Goal: Task Accomplishment & Management: Use online tool/utility

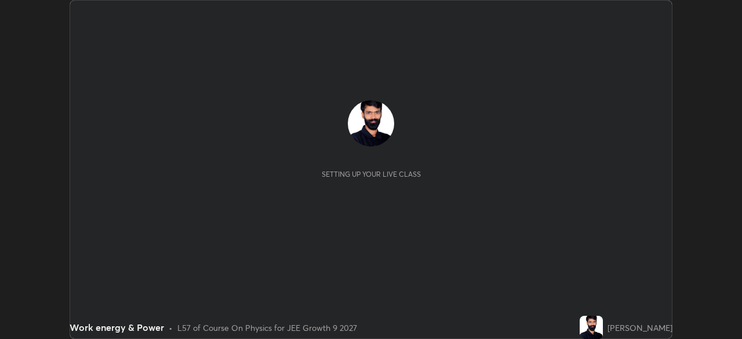
scroll to position [339, 742]
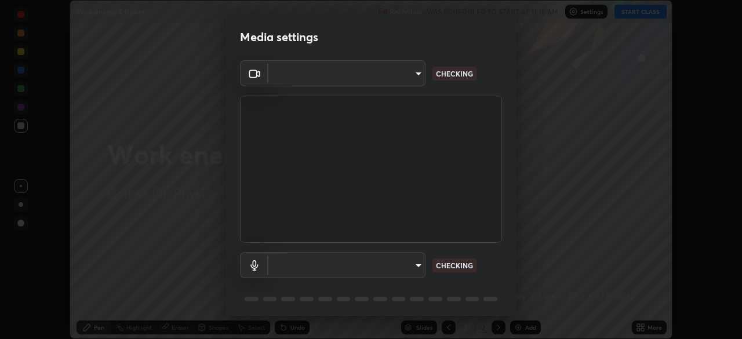
type input "b45de7ee0fa5affbd86f381d9850d11959442b20ac23425cf08cd12c60232317"
type input "communications"
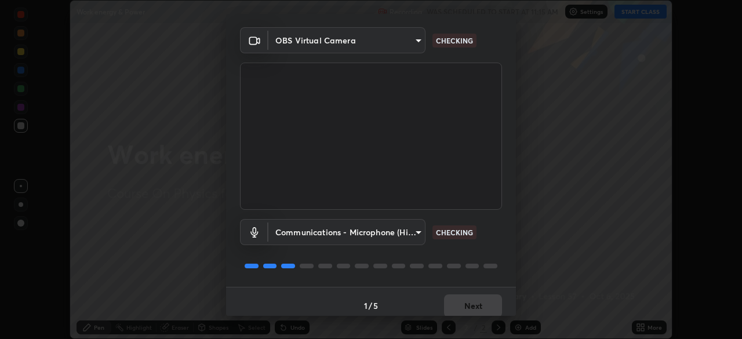
scroll to position [41, 0]
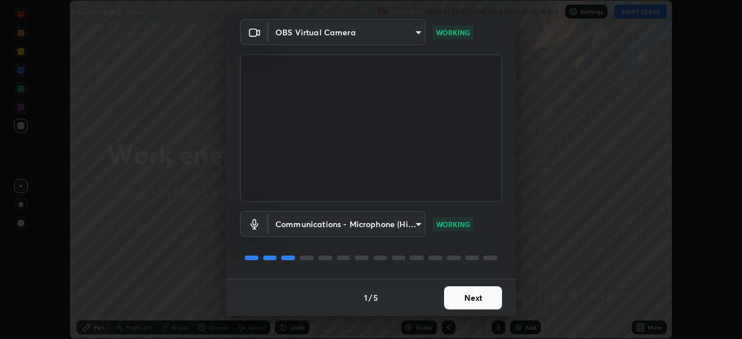
click at [446, 296] on button "Next" at bounding box center [473, 297] width 58 height 23
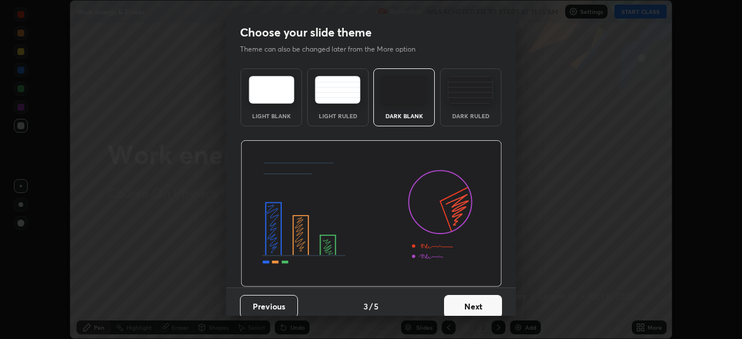
click at [455, 300] on button "Next" at bounding box center [473, 306] width 58 height 23
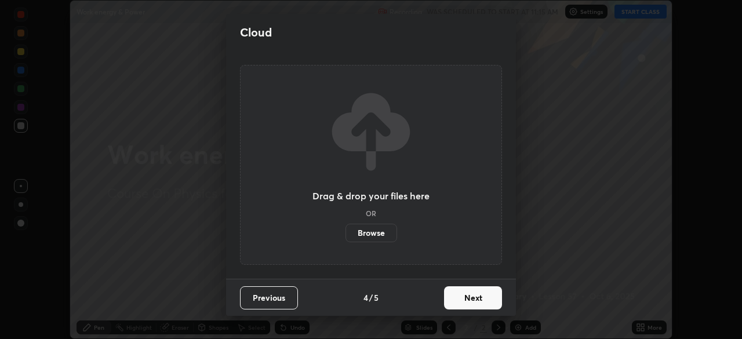
click at [461, 305] on button "Next" at bounding box center [473, 297] width 58 height 23
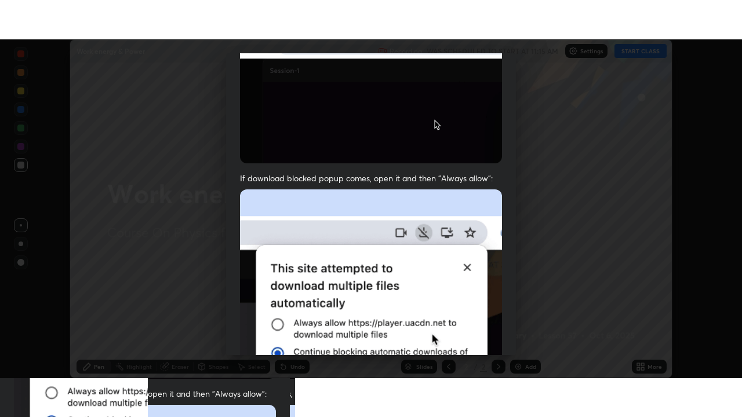
scroll to position [278, 0]
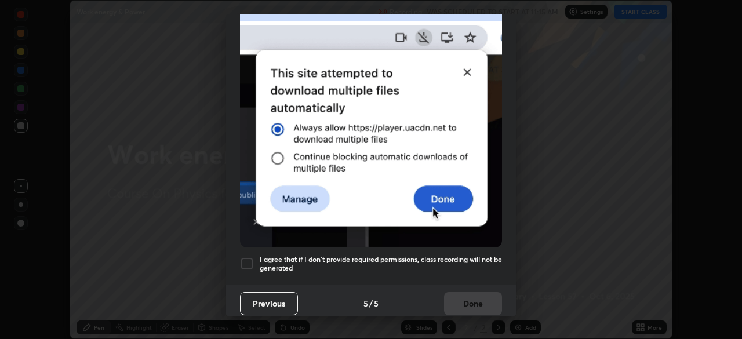
click at [432, 259] on h5 "I agree that if I don't provide required permissions, class recording will not …" at bounding box center [381, 264] width 242 height 18
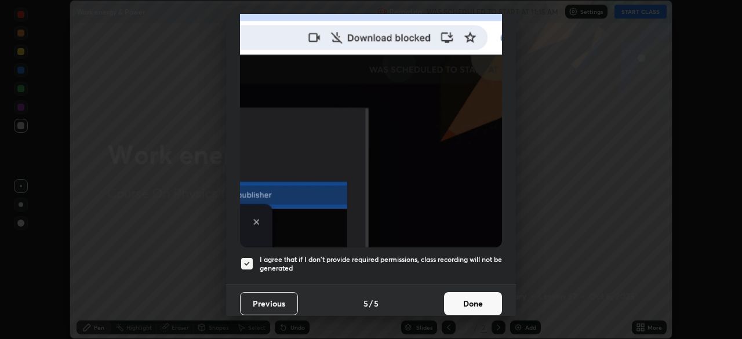
click at [461, 301] on button "Done" at bounding box center [473, 303] width 58 height 23
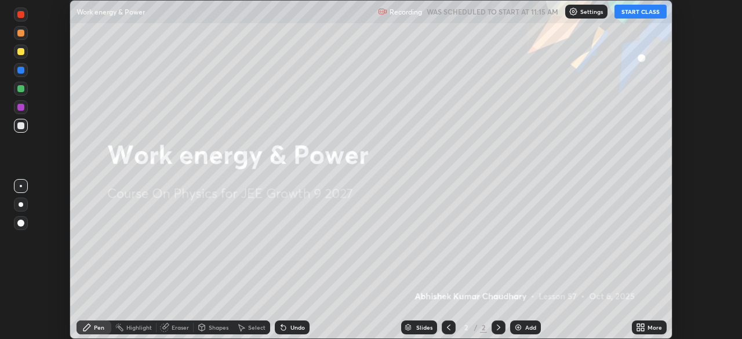
click at [519, 325] on img at bounding box center [517, 327] width 9 height 9
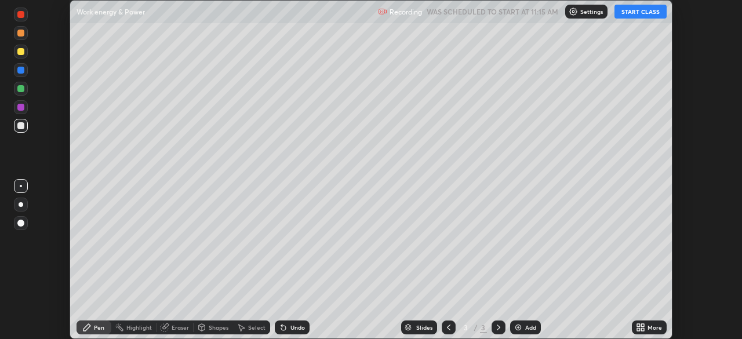
click at [641, 326] on icon at bounding box center [642, 325] width 3 height 3
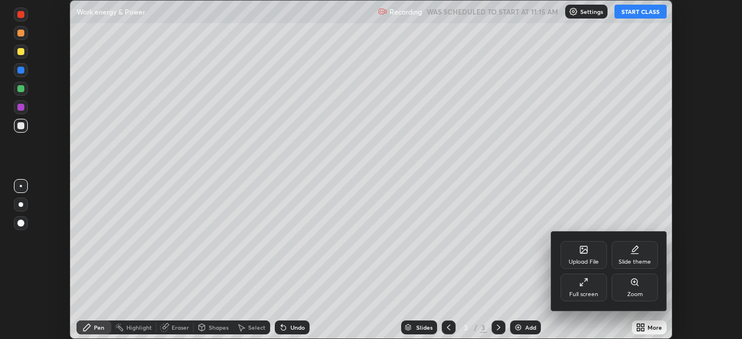
click at [584, 285] on icon at bounding box center [583, 282] width 9 height 9
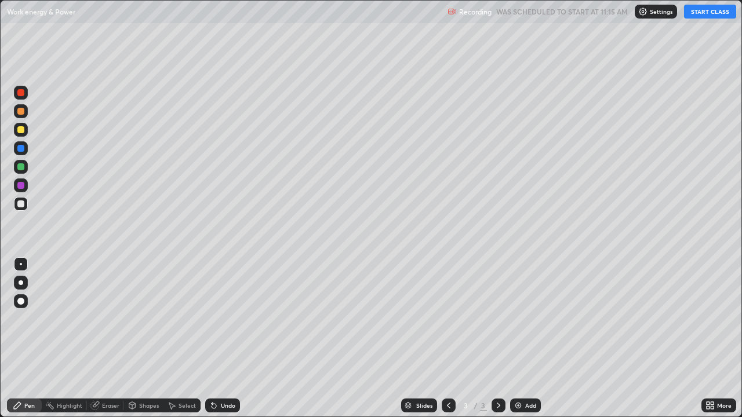
scroll to position [417, 742]
click at [699, 10] on button "START CLASS" at bounding box center [710, 12] width 52 height 14
click at [143, 338] on div "Shapes" at bounding box center [143, 406] width 39 height 14
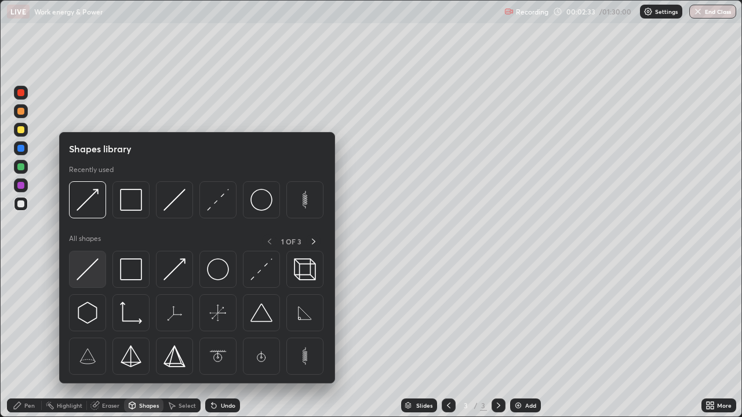
click at [95, 265] on img at bounding box center [87, 269] width 22 height 22
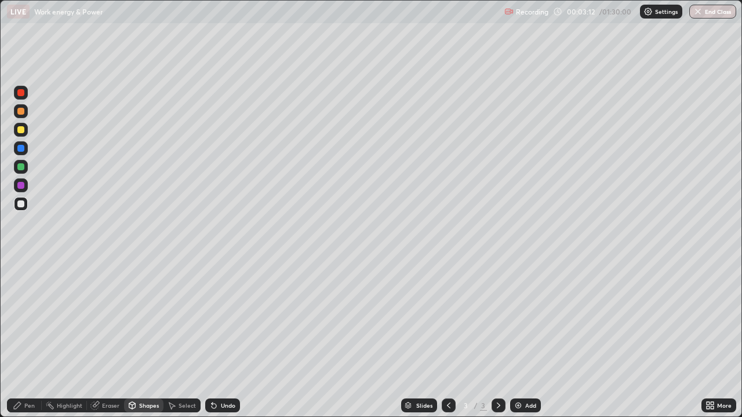
click at [150, 338] on div "Shapes" at bounding box center [149, 406] width 20 height 6
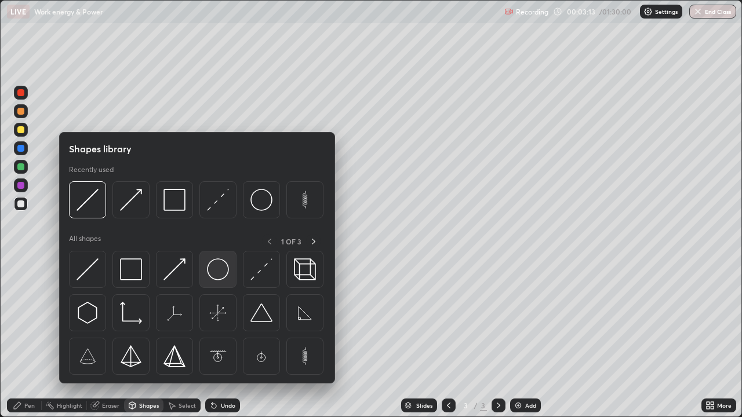
click at [212, 266] on img at bounding box center [218, 269] width 22 height 22
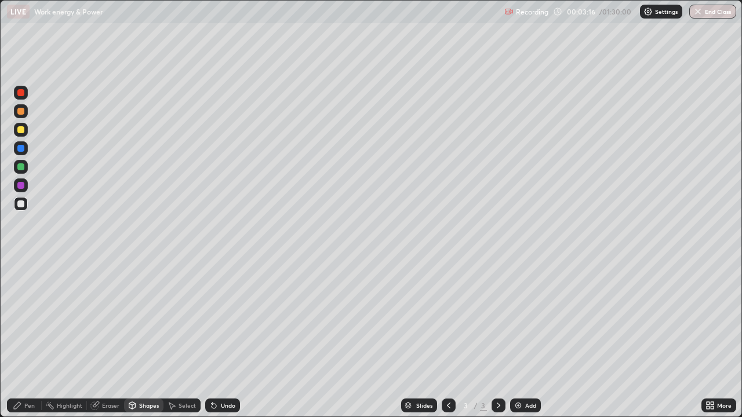
click at [212, 338] on icon at bounding box center [214, 406] width 5 height 5
click at [26, 338] on div "Pen" at bounding box center [29, 406] width 10 height 6
click at [21, 264] on div at bounding box center [21, 264] width 2 height 2
click at [221, 338] on div "Undo" at bounding box center [228, 406] width 14 height 6
click at [212, 338] on icon at bounding box center [214, 406] width 5 height 5
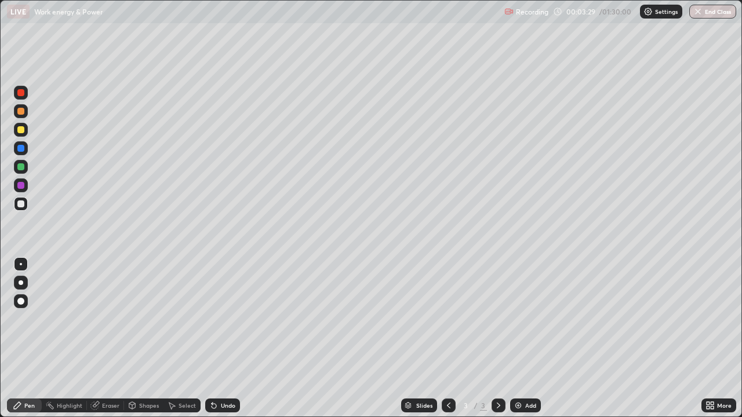
click at [216, 338] on icon at bounding box center [213, 405] width 9 height 9
click at [20, 147] on div at bounding box center [20, 148] width 7 height 7
click at [27, 338] on div "Pen" at bounding box center [29, 406] width 10 height 6
click at [21, 167] on div at bounding box center [20, 166] width 7 height 7
click at [140, 338] on div "Shapes" at bounding box center [149, 406] width 20 height 6
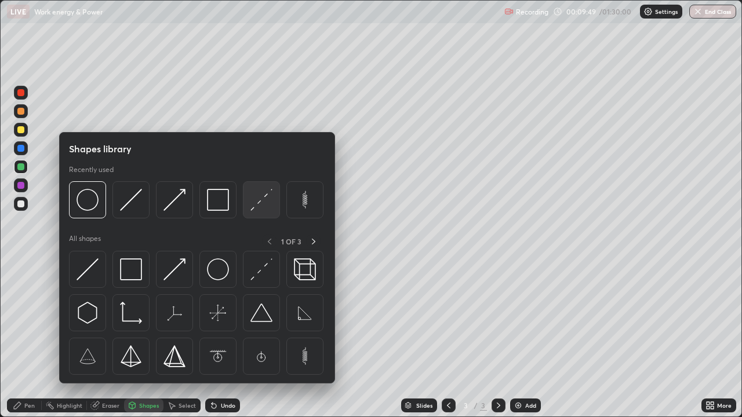
click at [249, 203] on div at bounding box center [261, 199] width 37 height 37
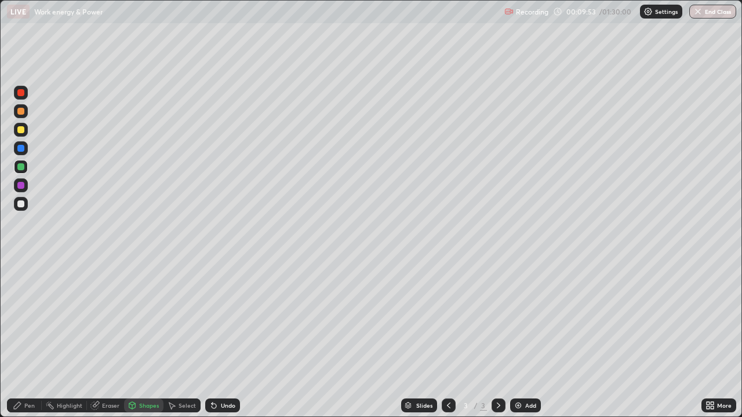
click at [27, 338] on div "Pen" at bounding box center [29, 406] width 10 height 6
click at [19, 146] on div at bounding box center [20, 148] width 7 height 7
click at [22, 90] on div at bounding box center [20, 92] width 7 height 7
click at [21, 130] on div at bounding box center [20, 129] width 7 height 7
click at [502, 338] on icon at bounding box center [498, 405] width 9 height 9
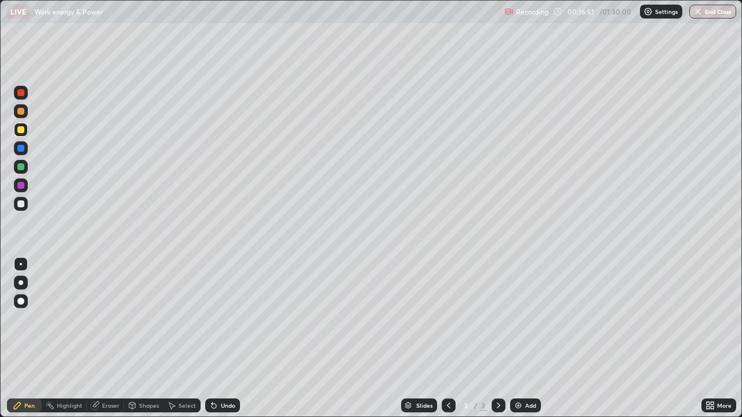
click at [519, 338] on img at bounding box center [517, 405] width 9 height 9
click at [30, 338] on div "Pen" at bounding box center [29, 406] width 10 height 6
click at [20, 91] on div at bounding box center [20, 92] width 7 height 7
click at [147, 338] on div "Shapes" at bounding box center [149, 406] width 20 height 6
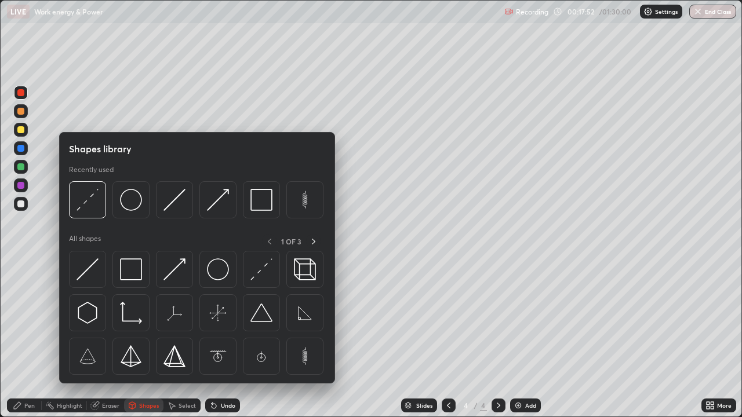
click at [92, 268] on img at bounding box center [87, 269] width 22 height 22
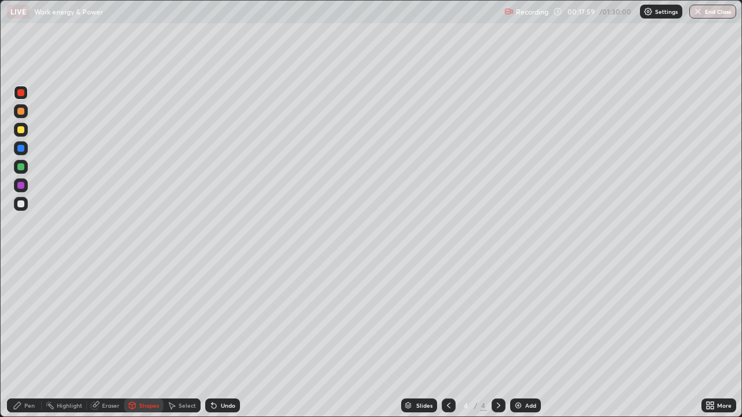
click at [21, 148] on div at bounding box center [20, 148] width 7 height 7
click at [22, 127] on div at bounding box center [20, 129] width 7 height 7
click at [213, 338] on icon at bounding box center [213, 405] width 9 height 9
click at [28, 338] on div "Pen" at bounding box center [29, 406] width 10 height 6
click at [20, 130] on div at bounding box center [20, 129] width 7 height 7
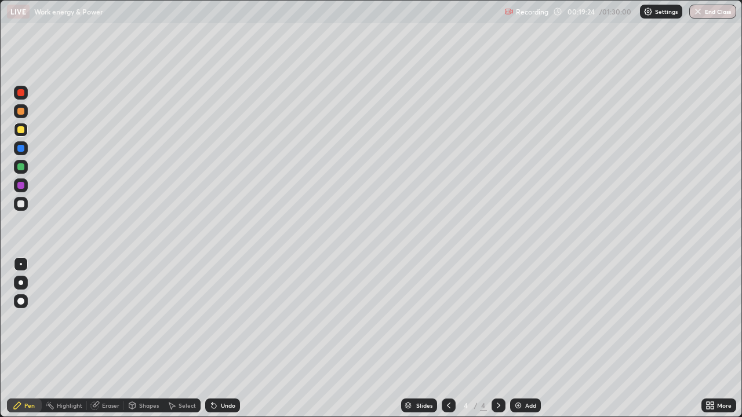
click at [143, 338] on div "Shapes" at bounding box center [149, 406] width 20 height 6
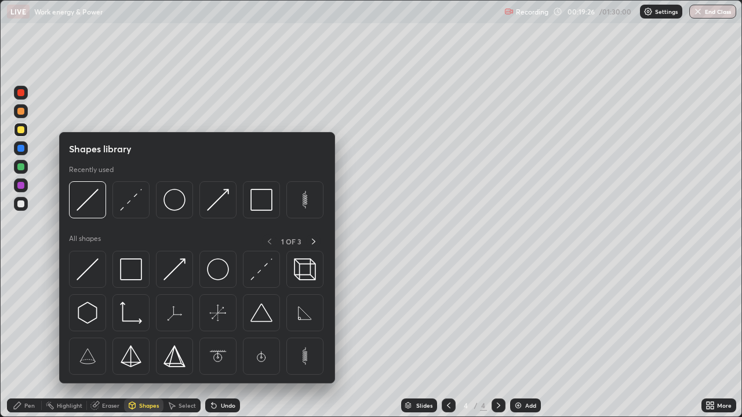
click at [21, 166] on div at bounding box center [20, 166] width 7 height 7
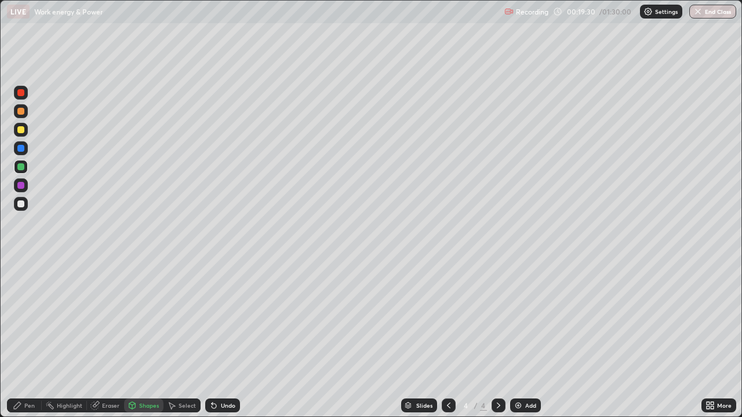
click at [215, 338] on icon at bounding box center [213, 405] width 9 height 9
click at [209, 338] on icon at bounding box center [213, 405] width 9 height 9
click at [22, 338] on icon at bounding box center [17, 405] width 9 height 9
click at [144, 338] on div "Shapes" at bounding box center [149, 406] width 20 height 6
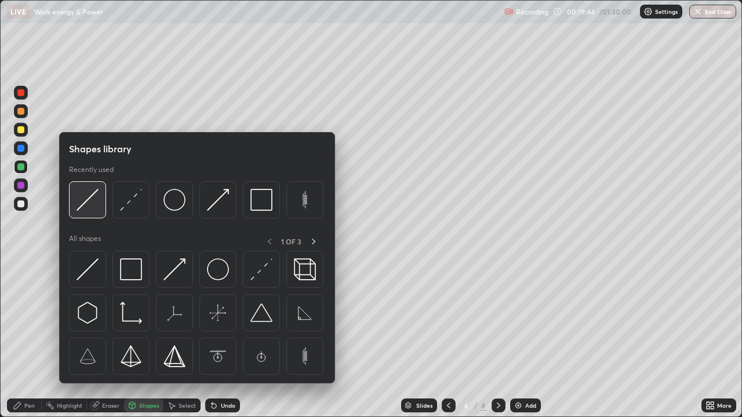
click at [88, 199] on img at bounding box center [87, 200] width 22 height 22
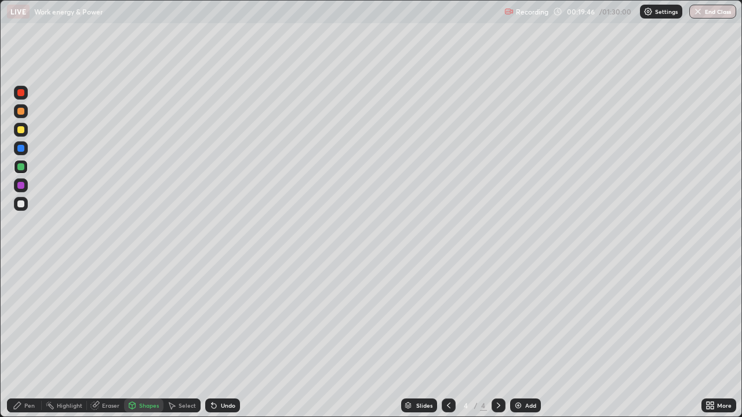
click at [20, 146] on div at bounding box center [20, 148] width 7 height 7
click at [20, 129] on div at bounding box center [20, 129] width 7 height 7
click at [32, 338] on div "Pen" at bounding box center [29, 406] width 10 height 6
click at [21, 167] on div at bounding box center [20, 166] width 7 height 7
click at [31, 338] on div "Pen" at bounding box center [29, 406] width 10 height 6
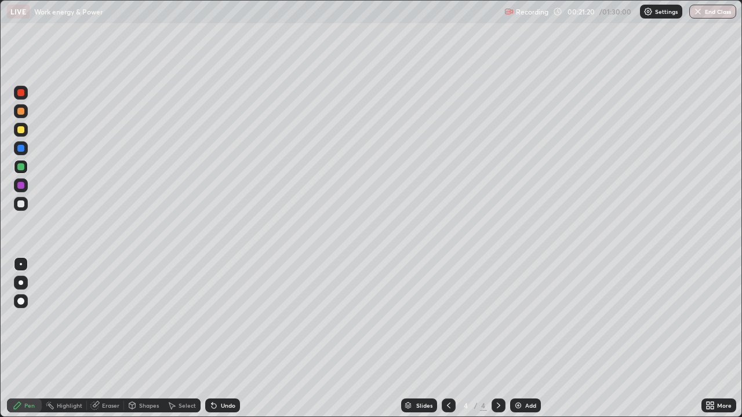
click at [21, 204] on div at bounding box center [20, 204] width 7 height 7
click at [20, 148] on div at bounding box center [20, 148] width 7 height 7
click at [20, 131] on div at bounding box center [20, 129] width 7 height 7
click at [21, 93] on div at bounding box center [20, 92] width 7 height 7
click at [21, 167] on div at bounding box center [20, 166] width 7 height 7
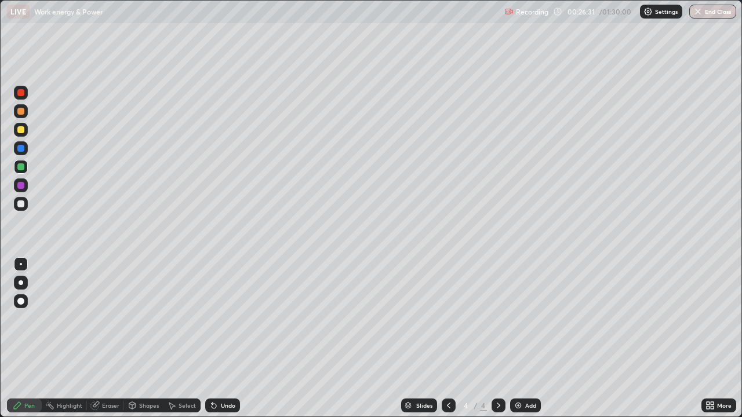
click at [218, 338] on div "Undo" at bounding box center [222, 406] width 35 height 14
click at [24, 185] on div at bounding box center [21, 185] width 14 height 14
click at [21, 130] on div at bounding box center [20, 129] width 7 height 7
click at [22, 145] on div at bounding box center [20, 148] width 7 height 7
click at [30, 338] on div "Pen" at bounding box center [29, 406] width 10 height 6
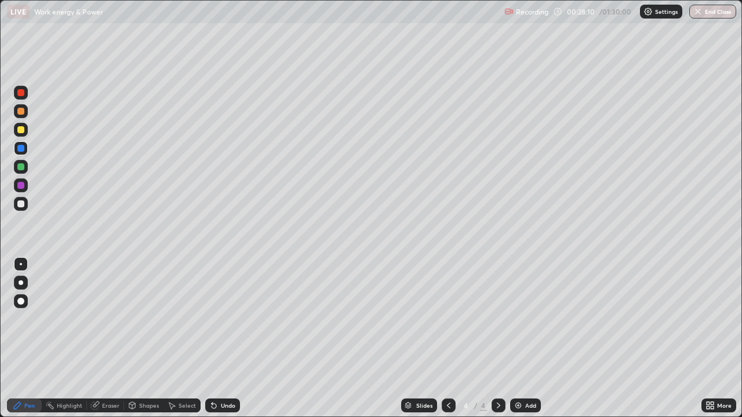
click at [21, 201] on div at bounding box center [20, 204] width 7 height 7
click at [498, 338] on icon at bounding box center [498, 405] width 9 height 9
click at [520, 338] on img at bounding box center [517, 405] width 9 height 9
click at [21, 130] on div at bounding box center [20, 129] width 7 height 7
click at [450, 338] on icon at bounding box center [448, 405] width 9 height 9
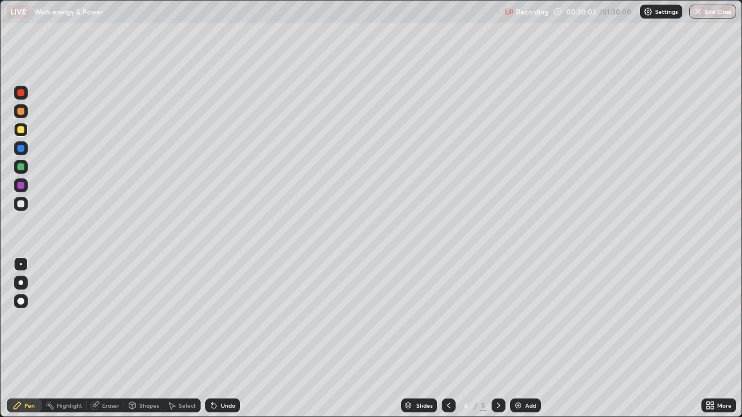
click at [21, 185] on div at bounding box center [20, 185] width 7 height 7
click at [517, 338] on img at bounding box center [517, 405] width 9 height 9
click at [447, 338] on icon at bounding box center [448, 405] width 9 height 9
click at [500, 338] on icon at bounding box center [498, 405] width 9 height 9
click at [446, 338] on icon at bounding box center [448, 405] width 9 height 9
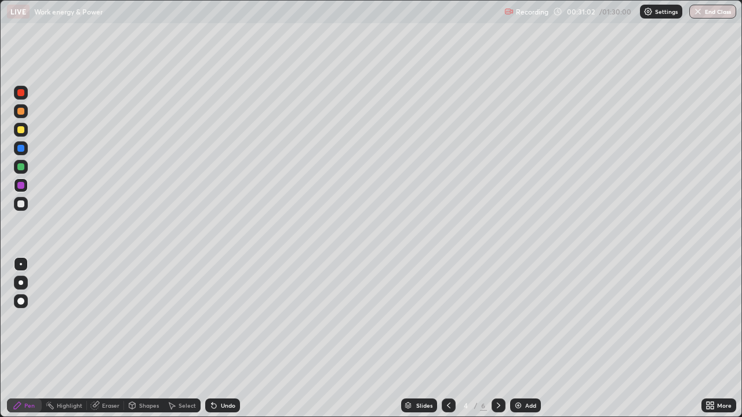
click at [497, 338] on icon at bounding box center [498, 405] width 9 height 9
click at [494, 338] on icon at bounding box center [498, 405] width 9 height 9
click at [444, 338] on icon at bounding box center [448, 405] width 9 height 9
click at [180, 338] on div "Select" at bounding box center [186, 406] width 17 height 6
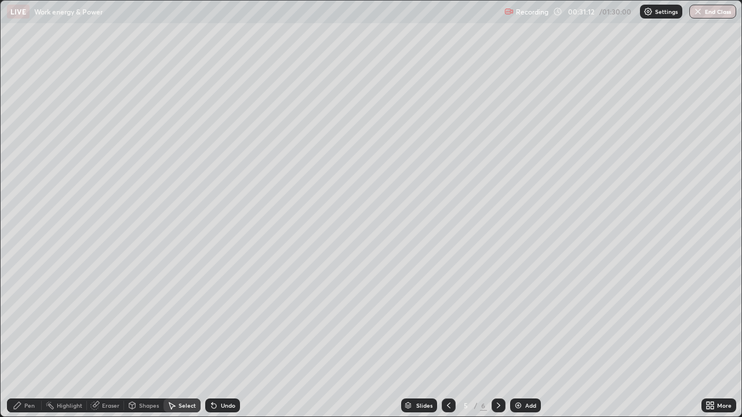
click at [184, 338] on div "Select" at bounding box center [186, 406] width 17 height 6
click at [176, 338] on div "Select" at bounding box center [181, 406] width 37 height 14
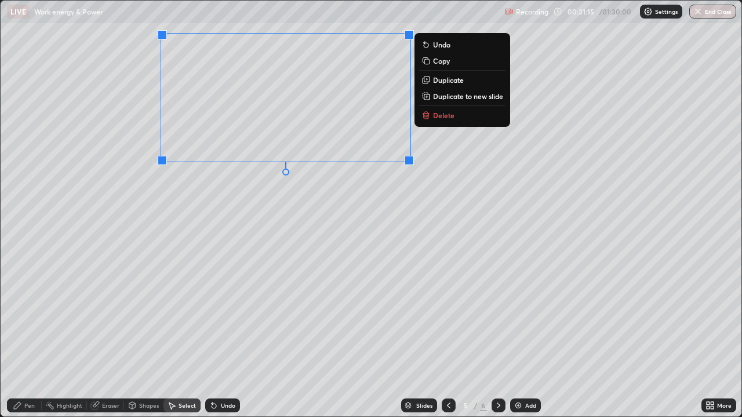
click at [447, 113] on p "Delete" at bounding box center [443, 115] width 21 height 9
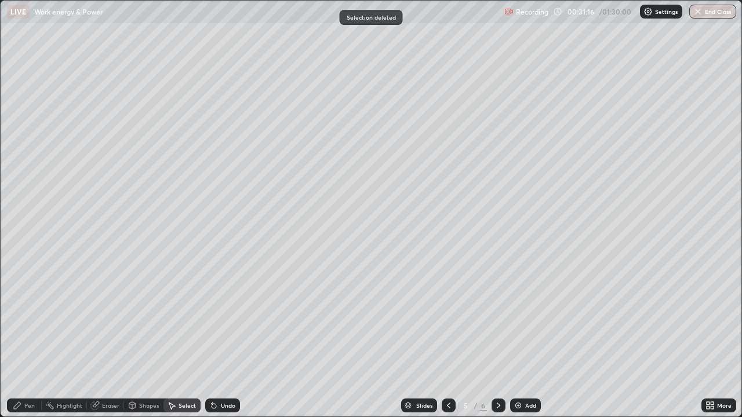
click at [497, 338] on icon at bounding box center [498, 405] width 9 height 9
click at [26, 338] on div "Pen" at bounding box center [29, 406] width 10 height 6
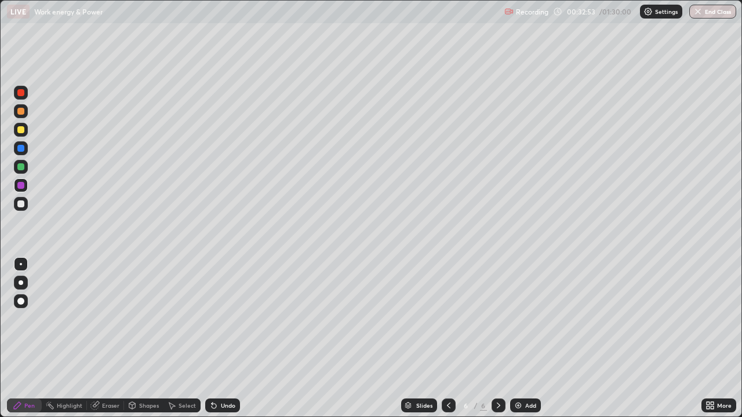
click at [21, 130] on div at bounding box center [20, 129] width 7 height 7
click at [447, 338] on icon at bounding box center [448, 406] width 3 height 6
click at [447, 338] on icon at bounding box center [448, 405] width 9 height 9
click at [452, 338] on div at bounding box center [449, 406] width 14 height 14
click at [497, 338] on icon at bounding box center [498, 405] width 9 height 9
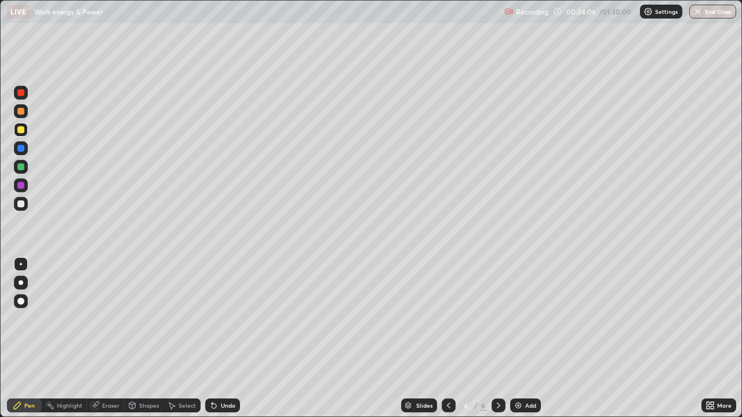
click at [501, 338] on icon at bounding box center [498, 405] width 9 height 9
click at [445, 338] on icon at bounding box center [448, 405] width 9 height 9
click at [450, 338] on icon at bounding box center [448, 405] width 9 height 9
click at [500, 338] on icon at bounding box center [498, 405] width 9 height 9
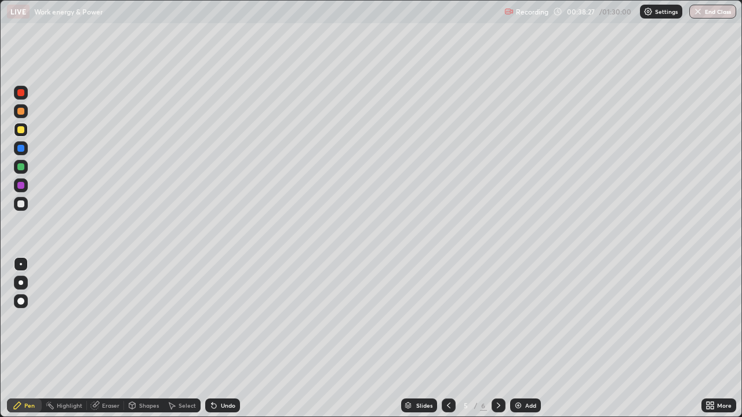
click at [498, 338] on icon at bounding box center [498, 405] width 9 height 9
click at [497, 338] on icon at bounding box center [498, 406] width 3 height 6
click at [497, 338] on icon at bounding box center [498, 405] width 9 height 9
click at [447, 338] on icon at bounding box center [448, 405] width 9 height 9
click at [494, 338] on icon at bounding box center [498, 405] width 9 height 9
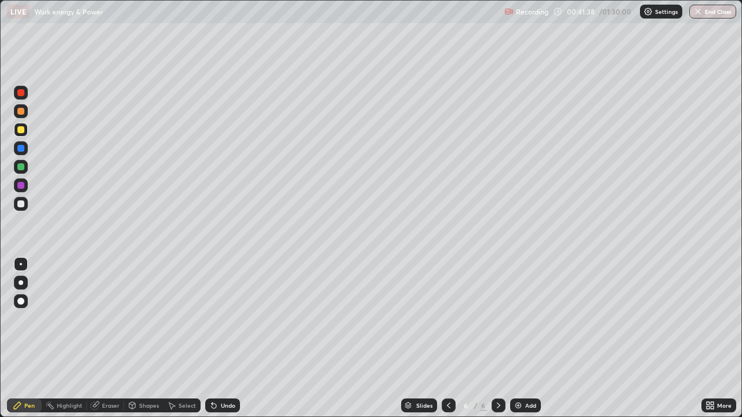
click at [449, 338] on icon at bounding box center [448, 405] width 9 height 9
click at [147, 338] on div "Shapes" at bounding box center [149, 406] width 20 height 6
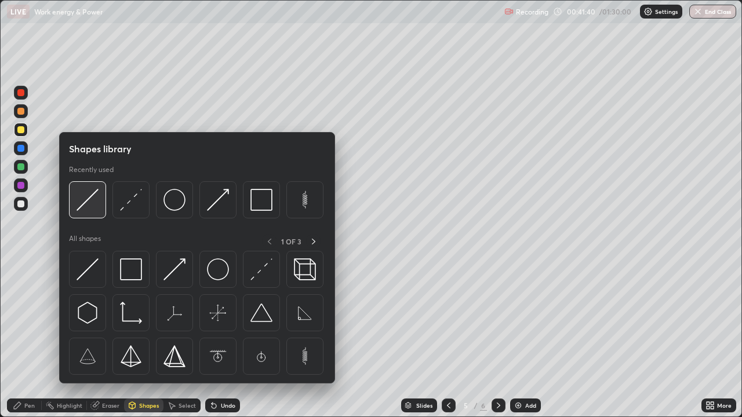
click at [85, 202] on img at bounding box center [87, 200] width 22 height 22
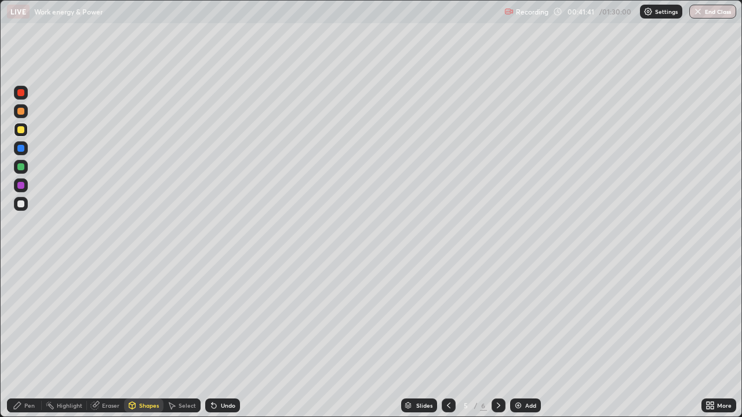
click at [21, 92] on div at bounding box center [20, 92] width 7 height 7
click at [223, 338] on div "Undo" at bounding box center [228, 406] width 14 height 6
click at [30, 338] on div "Pen" at bounding box center [29, 406] width 10 height 6
click at [21, 163] on div at bounding box center [20, 166] width 7 height 7
click at [144, 338] on div "Shapes" at bounding box center [149, 406] width 20 height 6
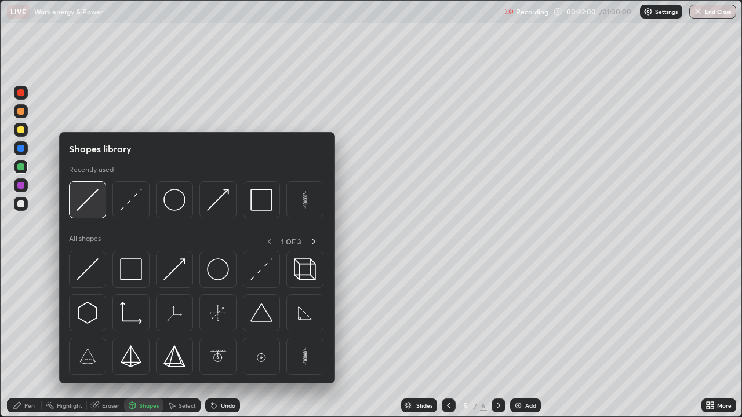
click at [85, 199] on img at bounding box center [87, 200] width 22 height 22
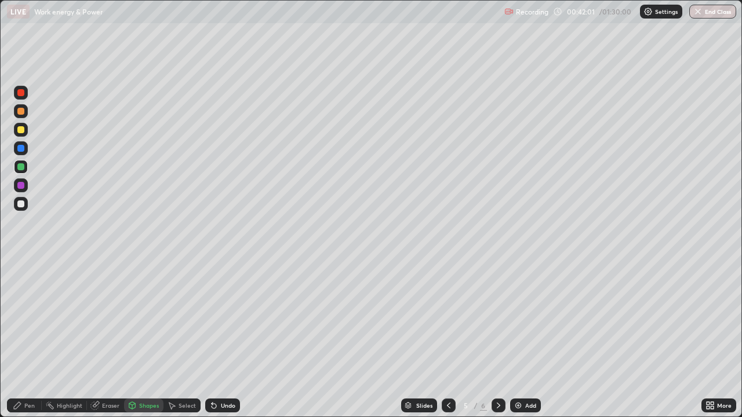
click at [23, 111] on div at bounding box center [20, 111] width 7 height 7
click at [19, 128] on div at bounding box center [20, 129] width 7 height 7
click at [19, 150] on div at bounding box center [20, 148] width 7 height 7
click at [28, 338] on div "Pen" at bounding box center [29, 406] width 10 height 6
click at [21, 130] on div at bounding box center [20, 129] width 7 height 7
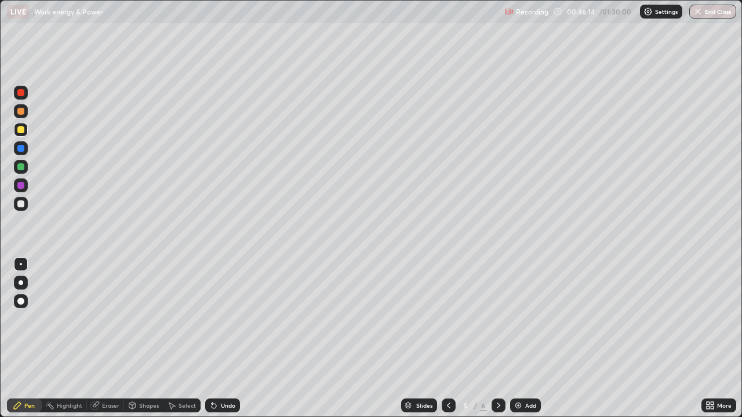
click at [19, 92] on div at bounding box center [20, 92] width 7 height 7
click at [21, 202] on div at bounding box center [20, 204] width 7 height 7
click at [23, 89] on div at bounding box center [20, 92] width 7 height 7
click at [21, 167] on div at bounding box center [20, 166] width 7 height 7
click at [212, 338] on icon at bounding box center [214, 406] width 5 height 5
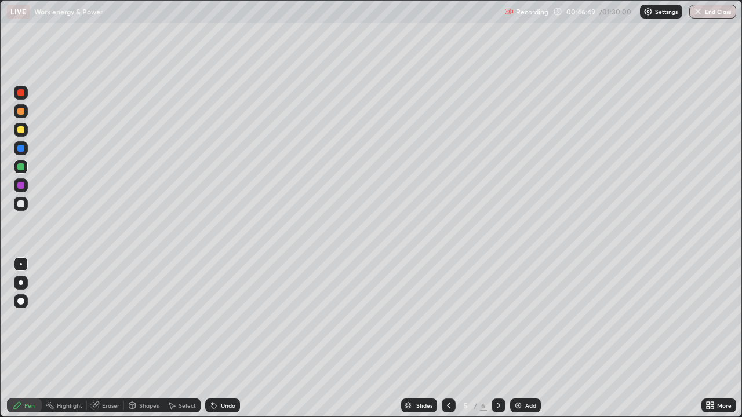
click at [212, 338] on icon at bounding box center [212, 403] width 1 height 1
click at [30, 338] on div "Pen" at bounding box center [29, 406] width 10 height 6
click at [21, 167] on div at bounding box center [20, 166] width 7 height 7
click at [212, 338] on icon at bounding box center [214, 406] width 5 height 5
click at [21, 130] on div at bounding box center [20, 129] width 7 height 7
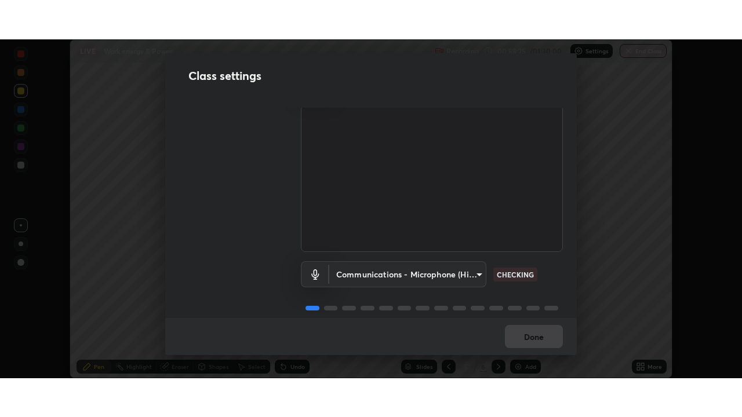
scroll to position [53, 0]
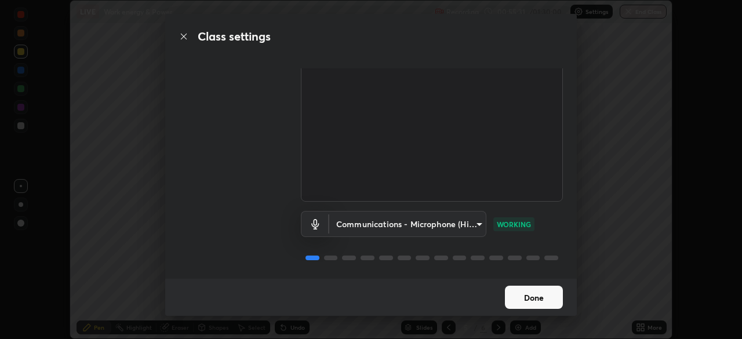
click at [530, 301] on button "Done" at bounding box center [534, 297] width 58 height 23
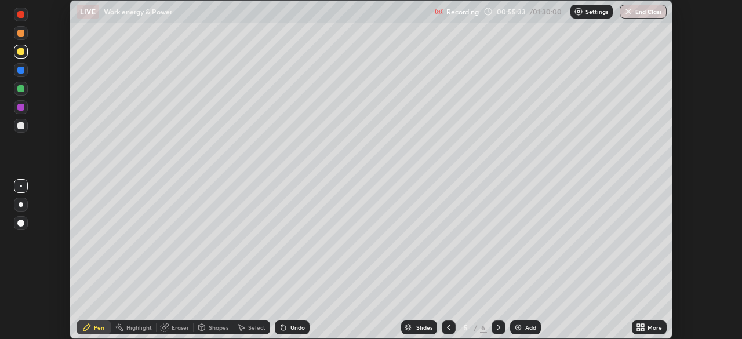
click at [210, 327] on div "Shapes" at bounding box center [219, 328] width 20 height 6
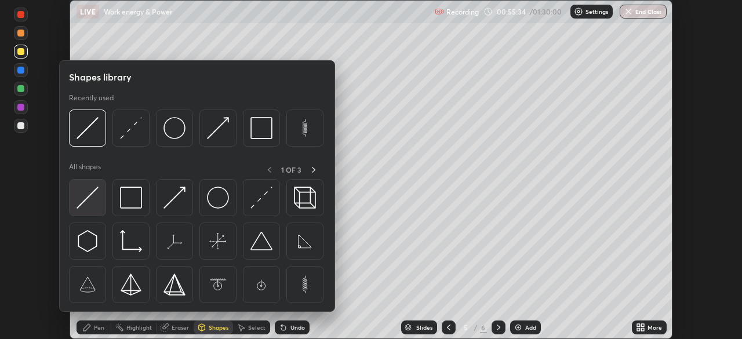
click at [84, 201] on img at bounding box center [87, 198] width 22 height 22
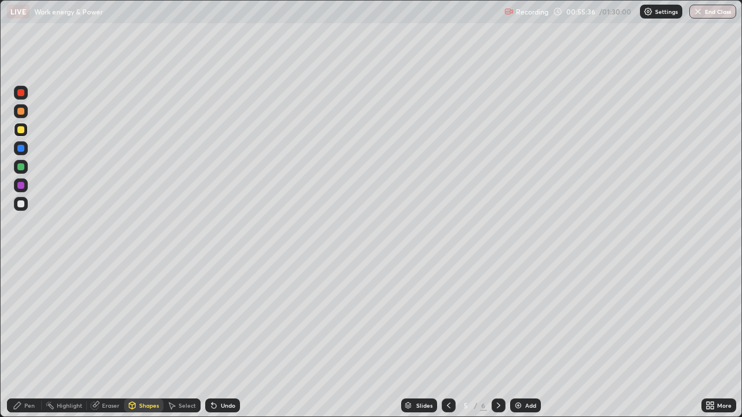
scroll to position [417, 742]
click at [223, 338] on div "Undo" at bounding box center [228, 406] width 14 height 6
click at [214, 338] on icon at bounding box center [213, 405] width 9 height 9
click at [212, 338] on icon at bounding box center [214, 406] width 5 height 5
click at [216, 338] on icon at bounding box center [213, 405] width 9 height 9
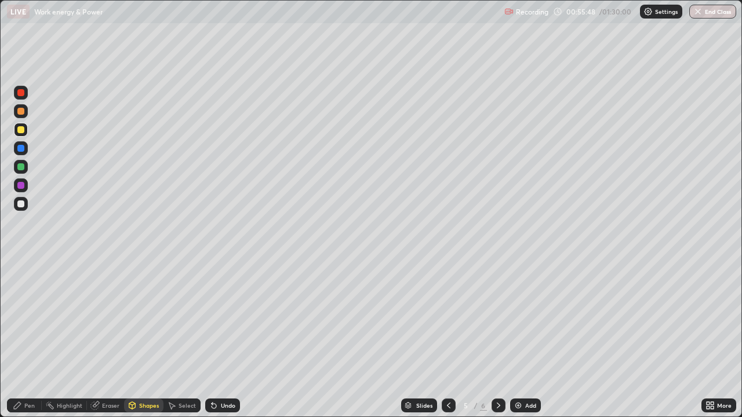
click at [216, 338] on icon at bounding box center [213, 405] width 9 height 9
click at [215, 338] on icon at bounding box center [213, 405] width 9 height 9
click at [214, 338] on icon at bounding box center [214, 406] width 5 height 5
click at [216, 338] on icon at bounding box center [213, 405] width 9 height 9
click at [217, 338] on div "Undo" at bounding box center [222, 406] width 35 height 14
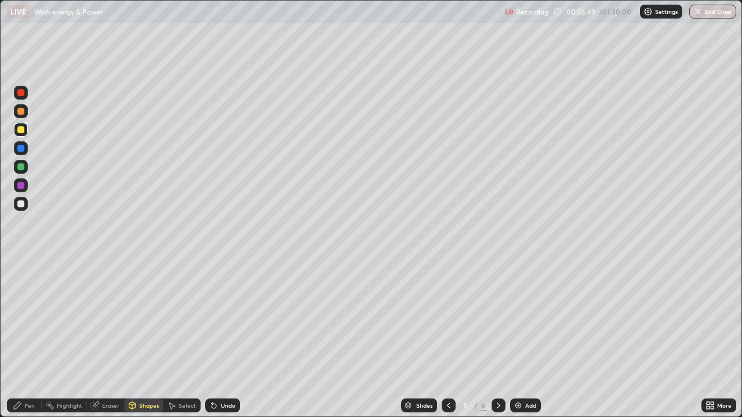
click at [217, 338] on div "Undo" at bounding box center [222, 406] width 35 height 14
click at [216, 338] on icon at bounding box center [213, 405] width 9 height 9
click at [217, 338] on icon at bounding box center [213, 405] width 9 height 9
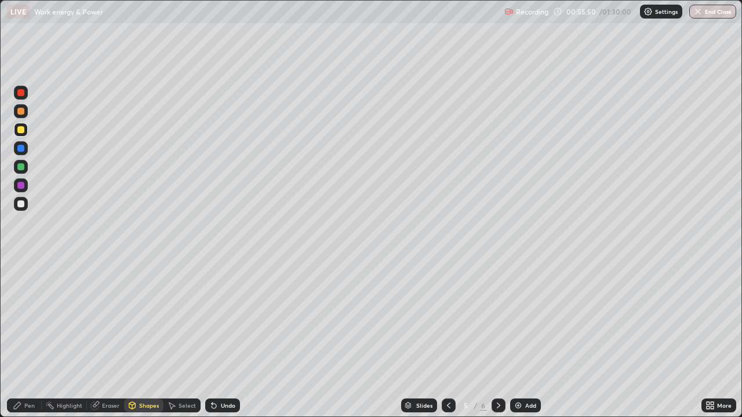
click at [214, 338] on icon at bounding box center [213, 405] width 9 height 9
click at [134, 338] on div "Shapes" at bounding box center [143, 406] width 39 height 14
click at [30, 338] on div "Pen" at bounding box center [29, 406] width 10 height 6
click at [21, 130] on div at bounding box center [20, 129] width 7 height 7
click at [448, 338] on icon at bounding box center [448, 405] width 9 height 9
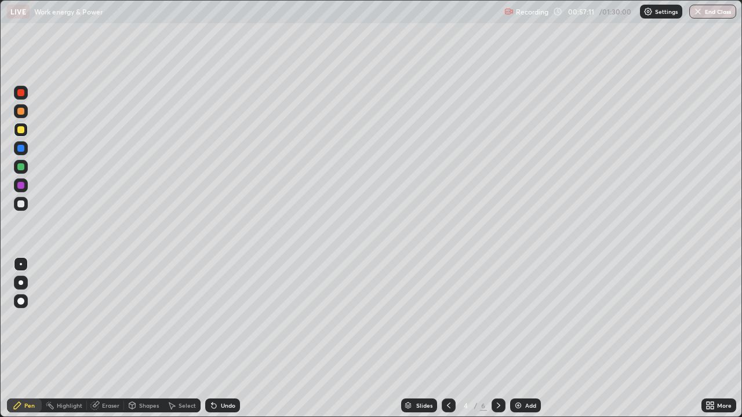
click at [496, 338] on icon at bounding box center [498, 405] width 9 height 9
click at [497, 338] on icon at bounding box center [498, 405] width 9 height 9
click at [451, 338] on icon at bounding box center [448, 405] width 9 height 9
click at [22, 91] on div at bounding box center [20, 92] width 7 height 7
click at [212, 338] on icon at bounding box center [214, 406] width 5 height 5
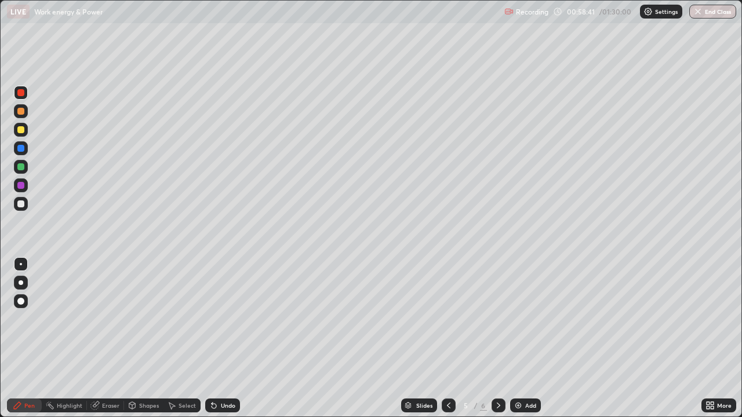
click at [519, 338] on img at bounding box center [517, 405] width 9 height 9
click at [21, 130] on div at bounding box center [20, 129] width 7 height 7
click at [449, 338] on icon at bounding box center [448, 405] width 9 height 9
click at [498, 338] on icon at bounding box center [498, 405] width 9 height 9
click at [496, 338] on icon at bounding box center [498, 405] width 9 height 9
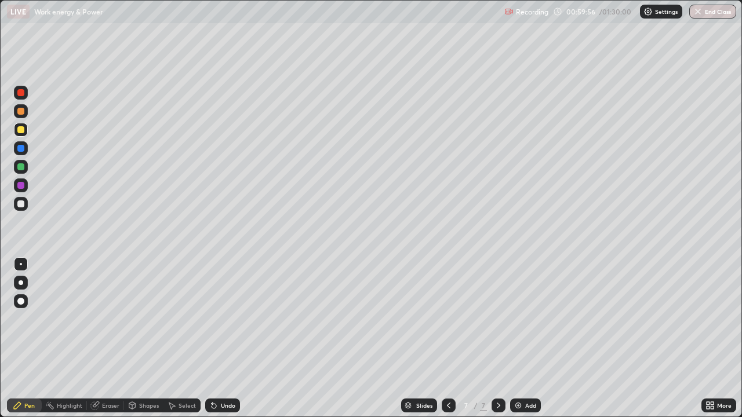
click at [495, 338] on icon at bounding box center [498, 405] width 9 height 9
click at [449, 338] on icon at bounding box center [448, 405] width 9 height 9
click at [500, 338] on icon at bounding box center [498, 405] width 9 height 9
click at [496, 338] on icon at bounding box center [498, 405] width 9 height 9
click at [517, 338] on img at bounding box center [517, 405] width 9 height 9
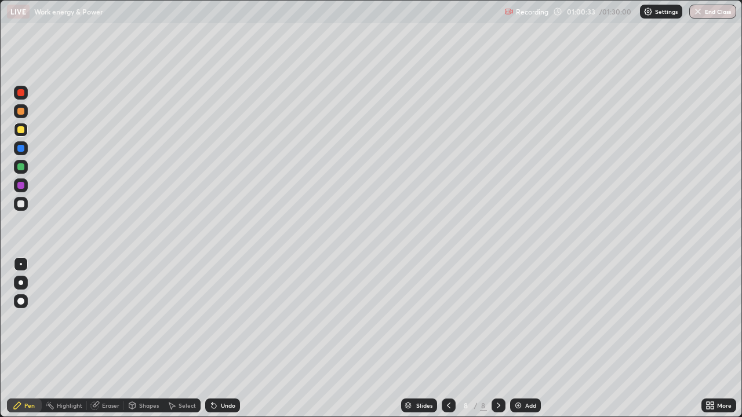
click at [20, 131] on div at bounding box center [20, 129] width 7 height 7
click at [21, 93] on div at bounding box center [20, 92] width 7 height 7
click at [144, 338] on div "Shapes" at bounding box center [143, 406] width 39 height 14
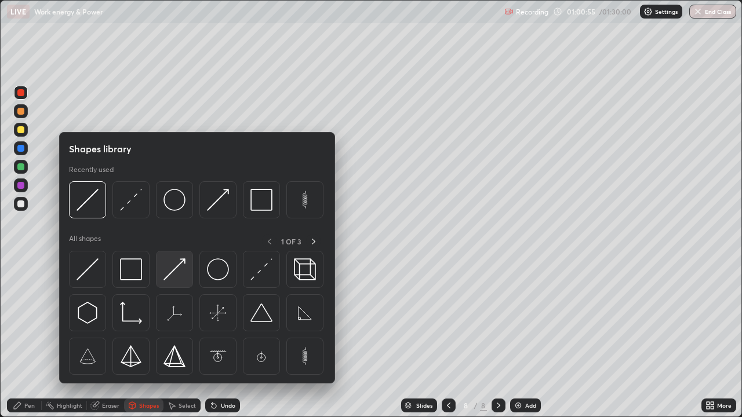
click at [174, 270] on img at bounding box center [174, 269] width 22 height 22
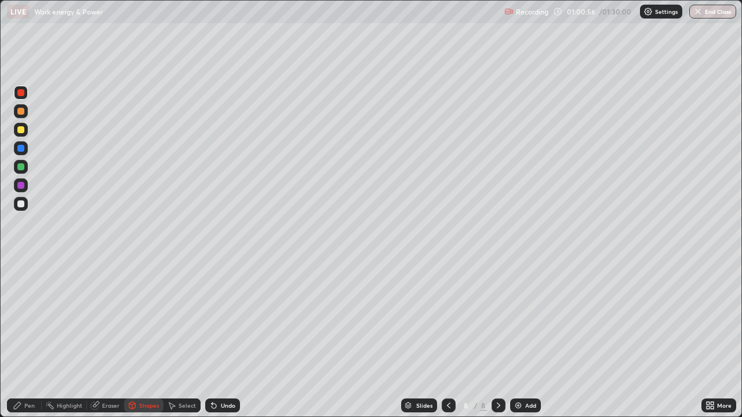
click at [21, 167] on div at bounding box center [20, 166] width 7 height 7
click at [34, 338] on div "Pen" at bounding box center [29, 406] width 10 height 6
click at [147, 338] on div "Shapes" at bounding box center [149, 406] width 20 height 6
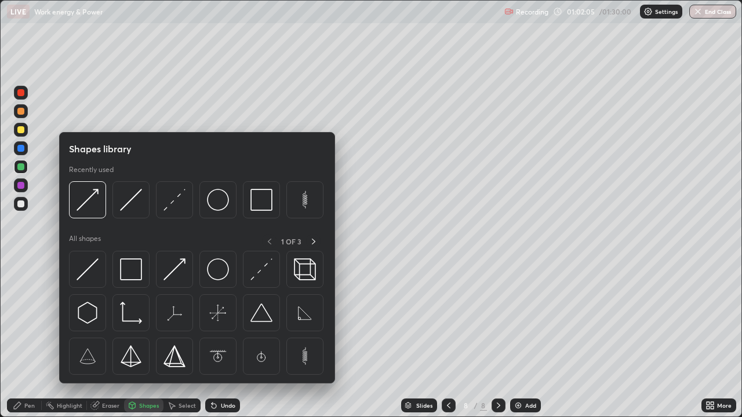
click at [172, 210] on img at bounding box center [174, 200] width 22 height 22
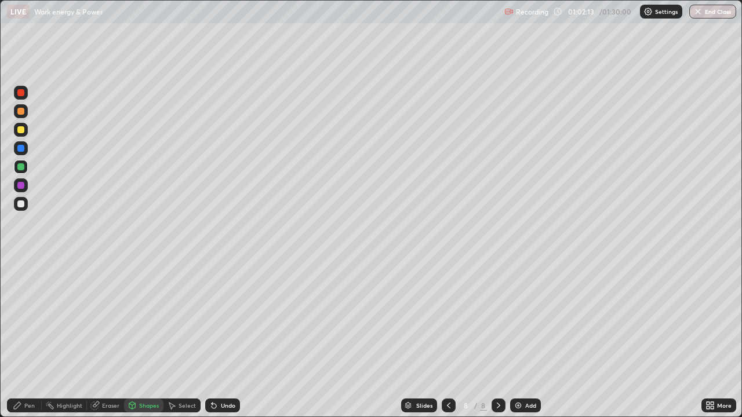
click at [30, 338] on div "Pen" at bounding box center [29, 406] width 10 height 6
click at [21, 167] on div at bounding box center [20, 166] width 7 height 7
click at [21, 204] on div at bounding box center [20, 204] width 7 height 7
click at [21, 185] on div at bounding box center [20, 185] width 7 height 7
click at [214, 338] on icon at bounding box center [213, 405] width 9 height 9
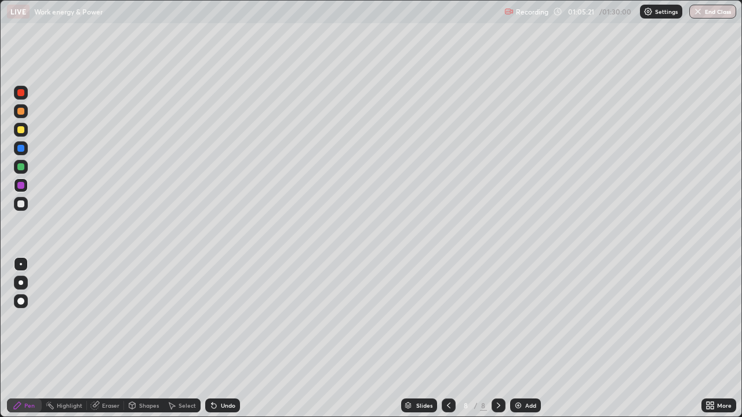
click at [212, 338] on icon at bounding box center [212, 403] width 1 height 1
click at [221, 338] on div "Undo" at bounding box center [228, 406] width 14 height 6
click at [515, 338] on img at bounding box center [517, 405] width 9 height 9
click at [495, 338] on icon at bounding box center [498, 405] width 9 height 9
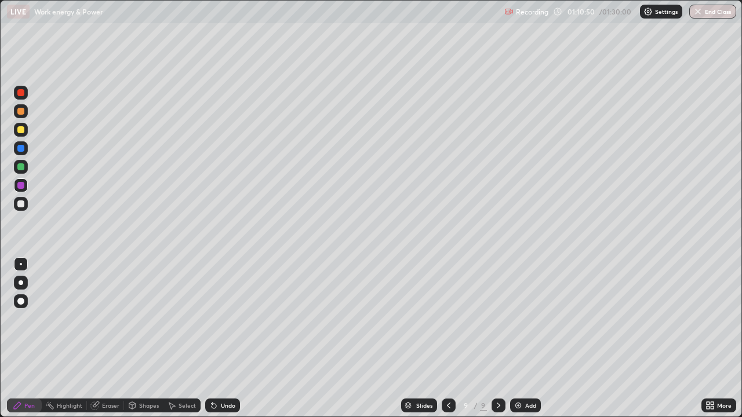
click at [513, 338] on img at bounding box center [517, 405] width 9 height 9
click at [23, 148] on div at bounding box center [20, 148] width 7 height 7
click at [23, 92] on div at bounding box center [20, 92] width 7 height 7
click at [20, 163] on div at bounding box center [20, 166] width 7 height 7
click at [515, 338] on img at bounding box center [517, 405] width 9 height 9
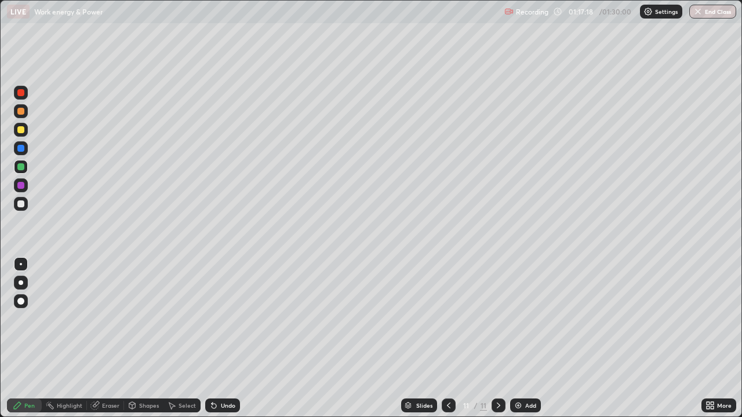
click at [446, 338] on icon at bounding box center [448, 405] width 9 height 9
click at [497, 338] on div at bounding box center [498, 405] width 14 height 23
click at [444, 338] on icon at bounding box center [448, 405] width 9 height 9
click at [712, 12] on button "End Class" at bounding box center [712, 12] width 47 height 14
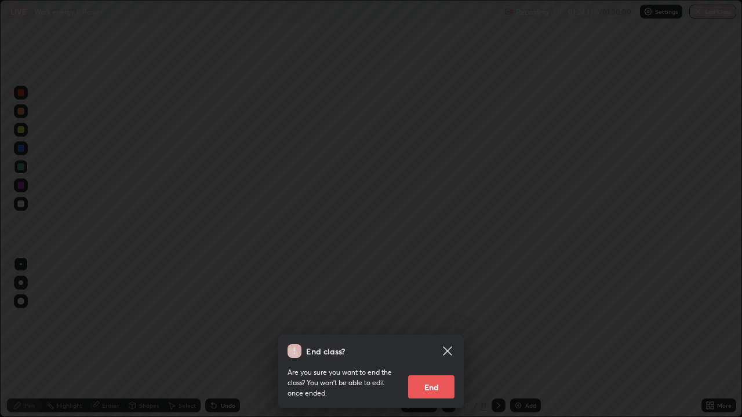
click at [436, 338] on button "End" at bounding box center [431, 387] width 46 height 23
